Goal: Navigation & Orientation: Find specific page/section

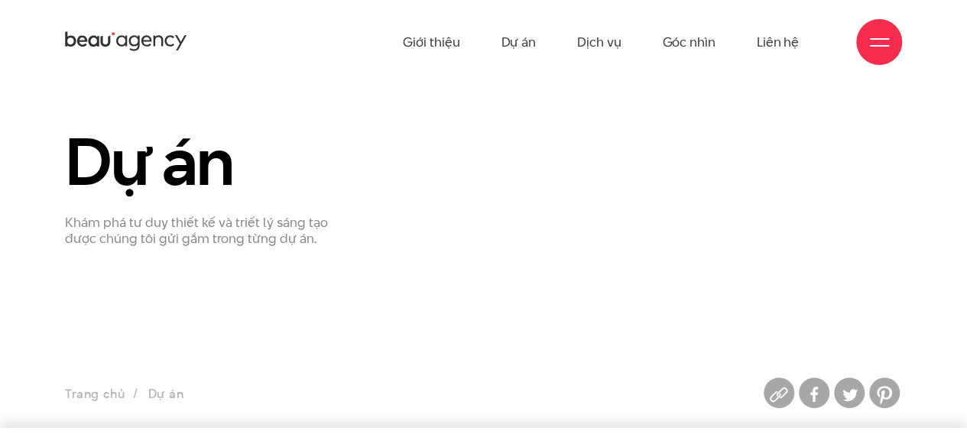
click at [161, 42] on icon at bounding box center [159, 41] width 10 height 11
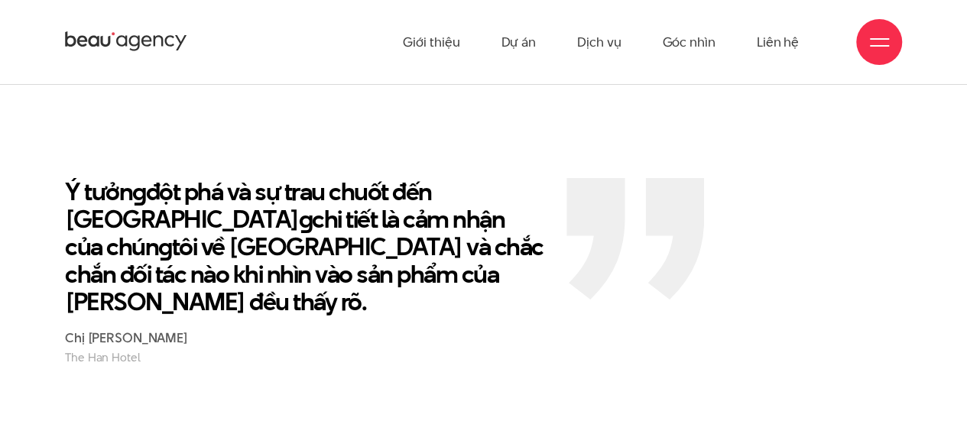
scroll to position [2370, 0]
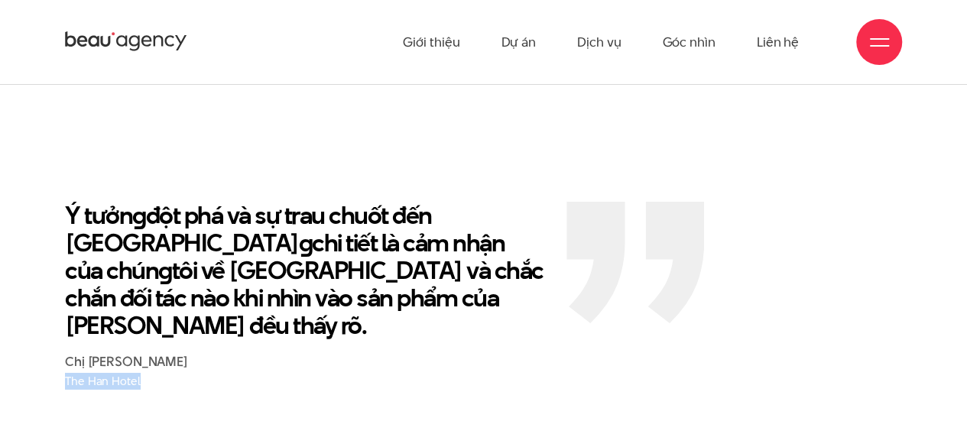
drag, startPoint x: 138, startPoint y: 296, endPoint x: 63, endPoint y: 300, distance: 75.1
click at [63, 301] on section "Ý tưởn g đột phá và sự trau chuốt đến từn g chi tiết là cảm nhận của chún g tôi…" at bounding box center [483, 295] width 967 height 340
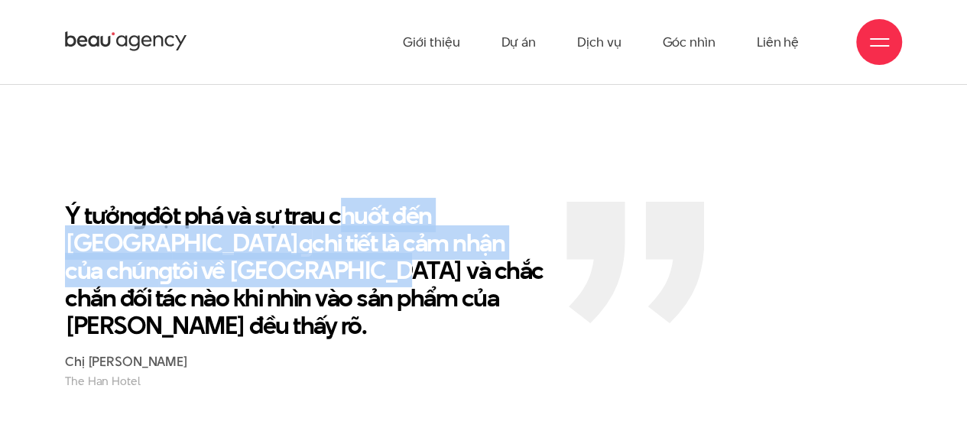
drag, startPoint x: 437, startPoint y: 164, endPoint x: 273, endPoint y: 164, distance: 163.6
click at [282, 202] on p "Ý tưởn g đột phá và sự trau chuốt đến từn g chi tiết là cảm nhận của chún g tôi…" at bounding box center [304, 271] width 479 height 138
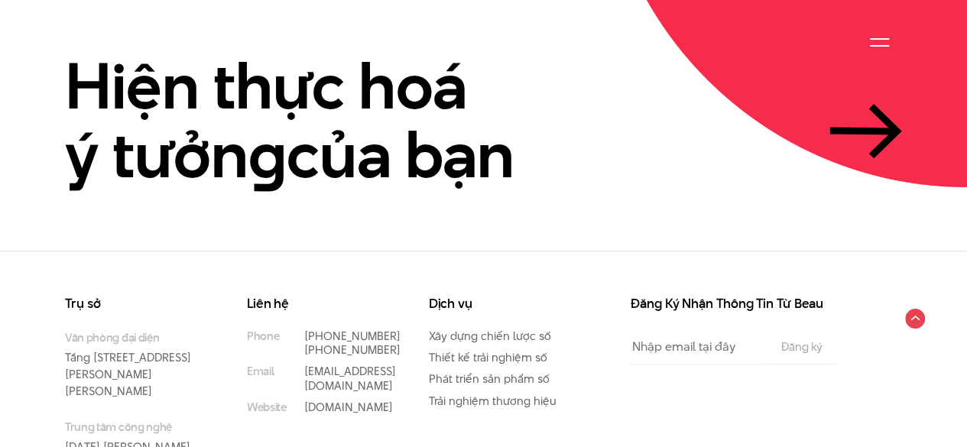
scroll to position [3494, 0]
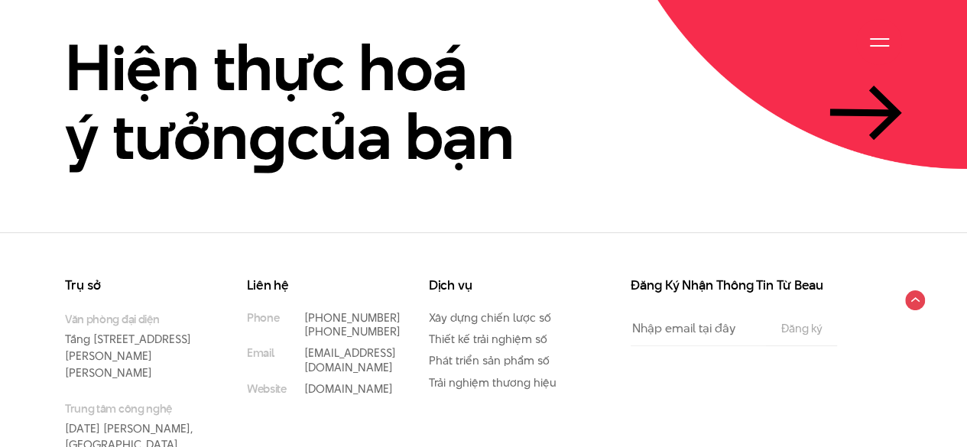
click at [887, 39] on div at bounding box center [879, 42] width 19 height 19
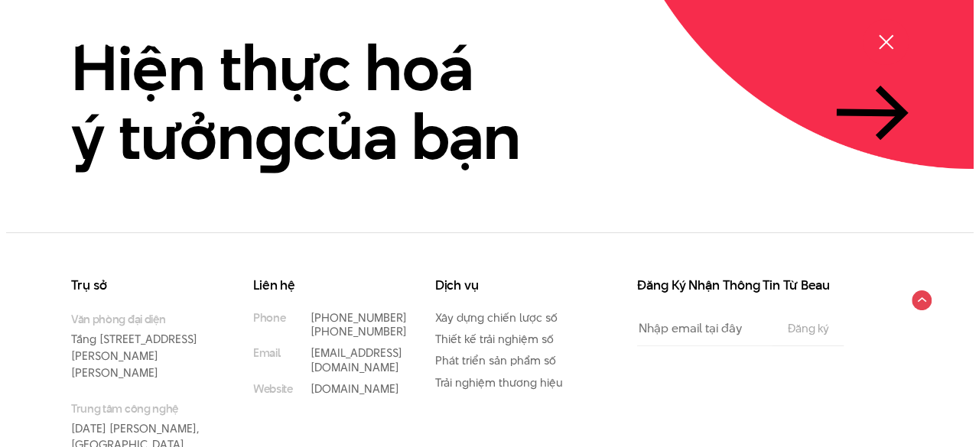
scroll to position [3488, 0]
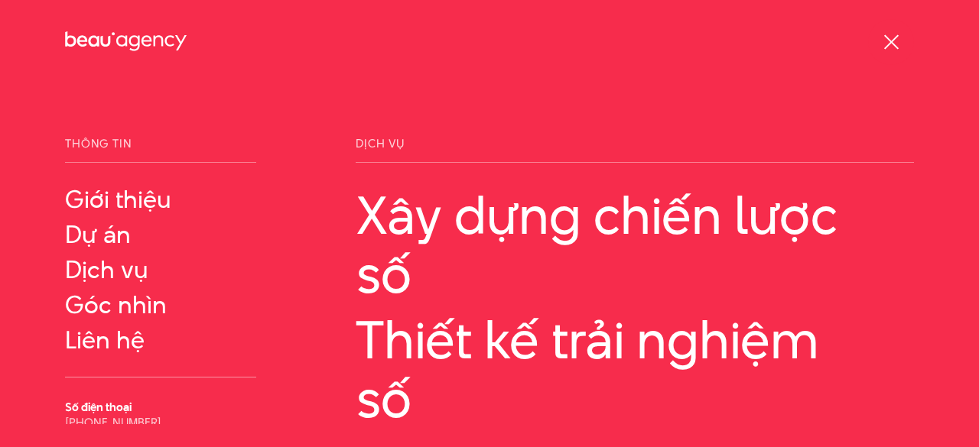
click at [881, 31] on div at bounding box center [891, 42] width 46 height 46
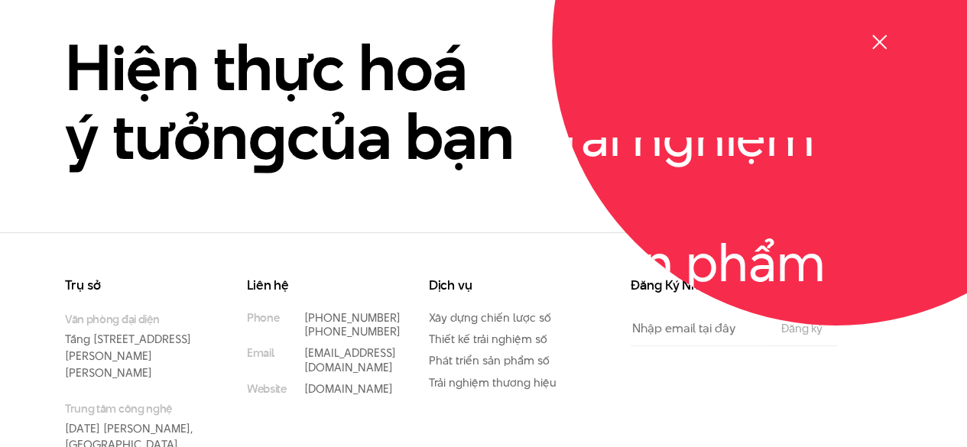
scroll to position [229, 0]
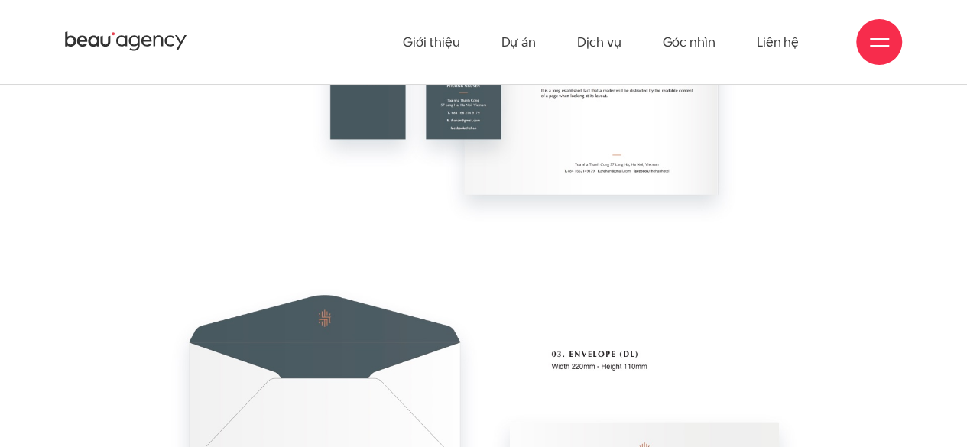
drag, startPoint x: 337, startPoint y: 308, endPoint x: 337, endPoint y: 263, distance: 45.1
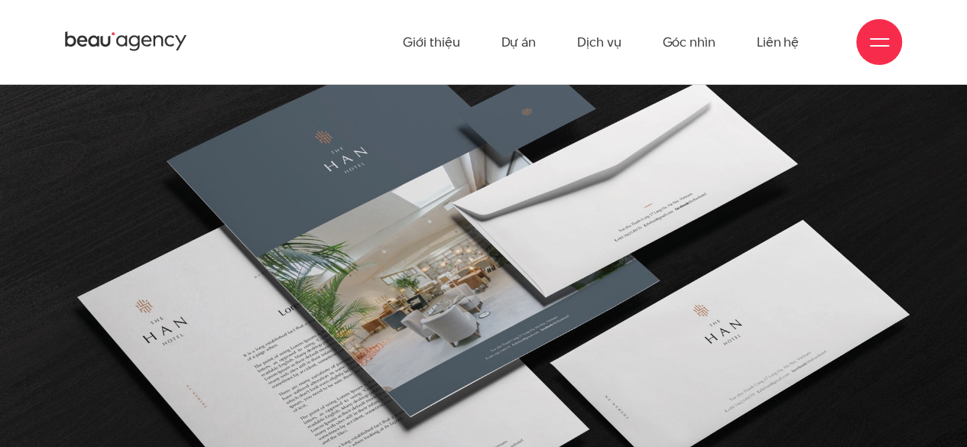
scroll to position [5115, 0]
